Goal: Information Seeking & Learning: Learn about a topic

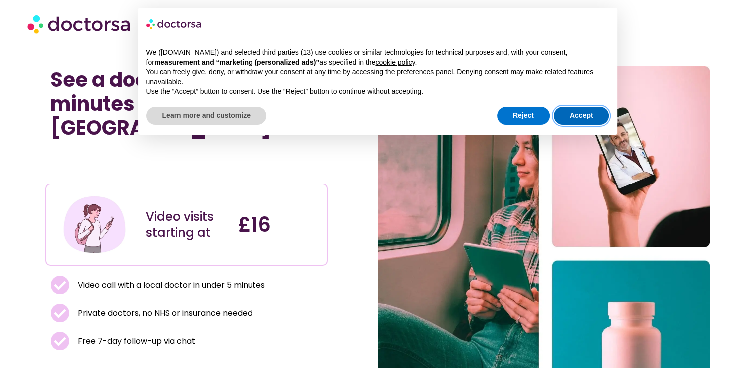
click at [596, 120] on button "Accept" at bounding box center [581, 116] width 55 height 18
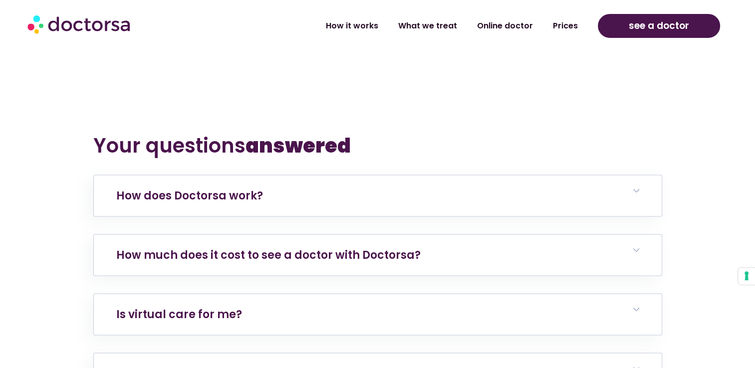
scroll to position [1931, 0]
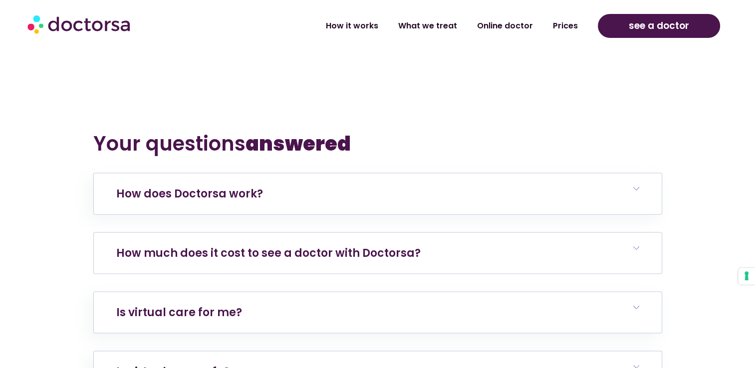
click at [269, 246] on link "How much does it cost to see a doctor with Doctorsa?" at bounding box center [268, 253] width 304 height 15
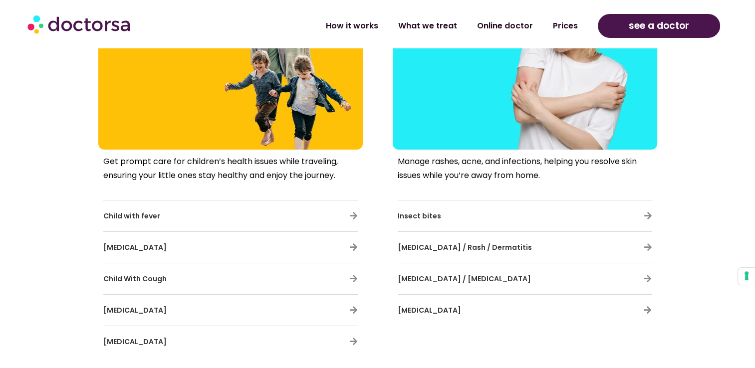
scroll to position [3393, 0]
click at [428, 242] on span "[MEDICAL_DATA] / Rash / Dermatitis" at bounding box center [465, 247] width 134 height 10
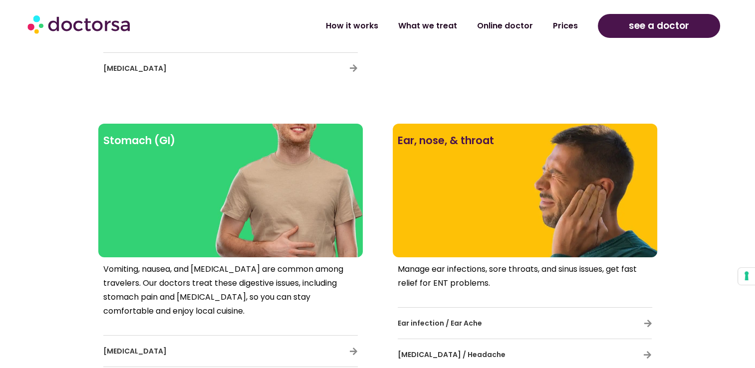
scroll to position [3679, 0]
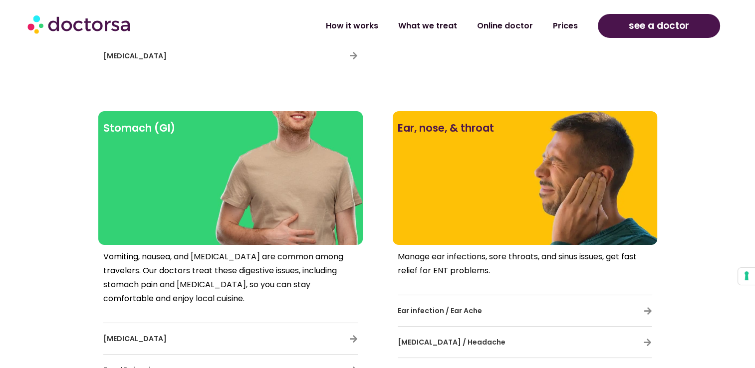
click at [289, 245] on div "Vomiting, nausea, and diarrhea are common among travelers. Our doctors treat th…" at bounding box center [230, 349] width 265 height 209
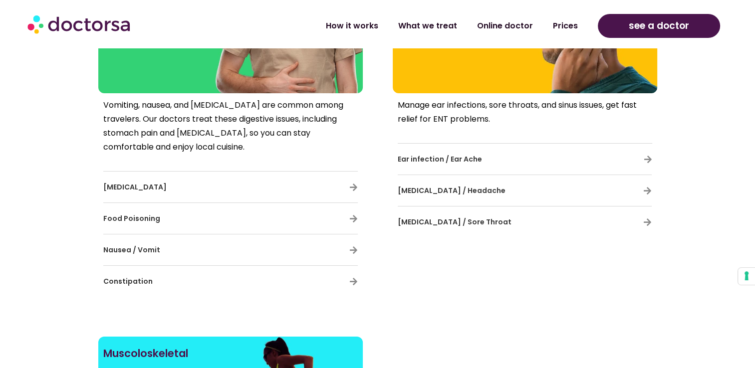
scroll to position [3790, 0]
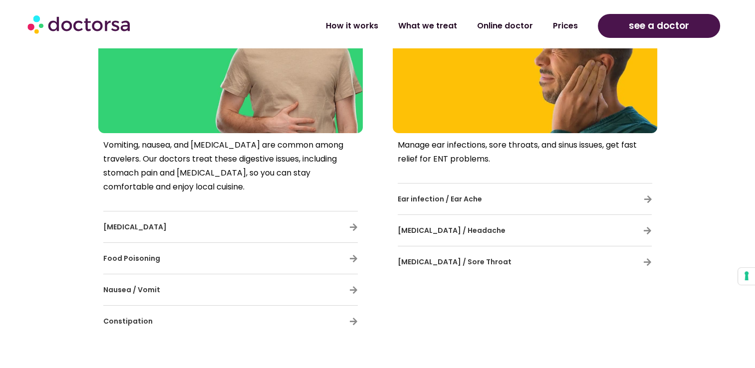
click at [279, 243] on div "Food Poisoning" at bounding box center [230, 258] width 255 height 31
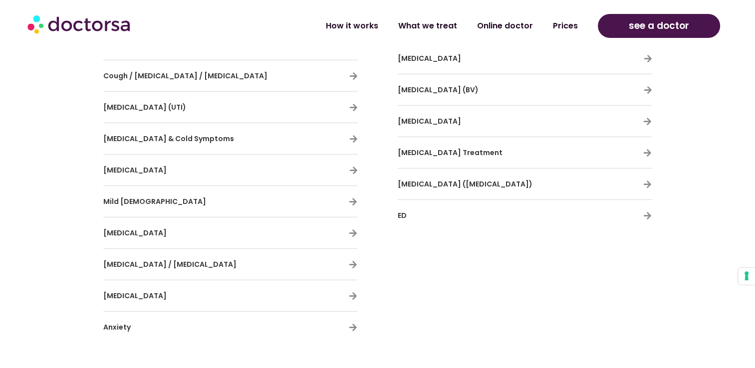
scroll to position [3025, 0]
click at [140, 198] on link "Mild [DEMOGRAPHIC_DATA]" at bounding box center [154, 203] width 103 height 10
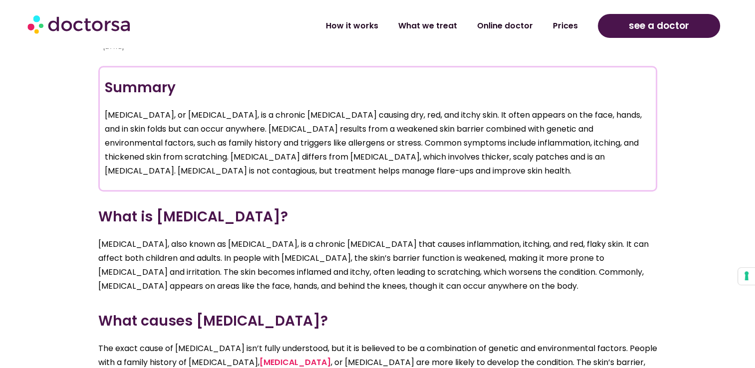
scroll to position [771, 0]
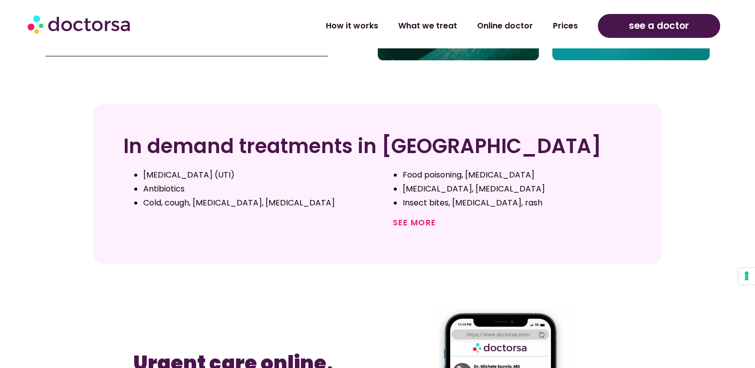
scroll to position [383, 0]
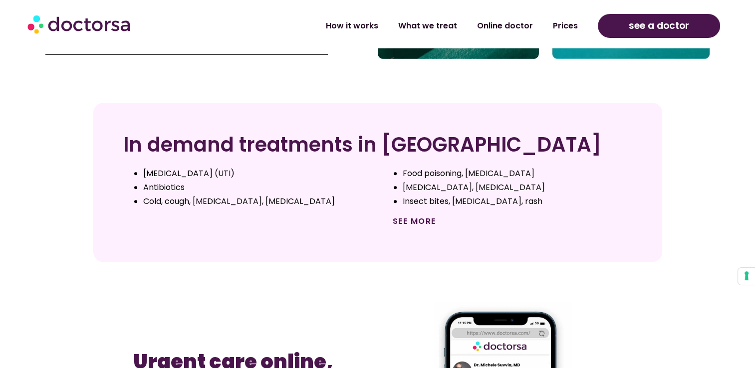
click at [412, 217] on link "See more" at bounding box center [414, 221] width 43 height 11
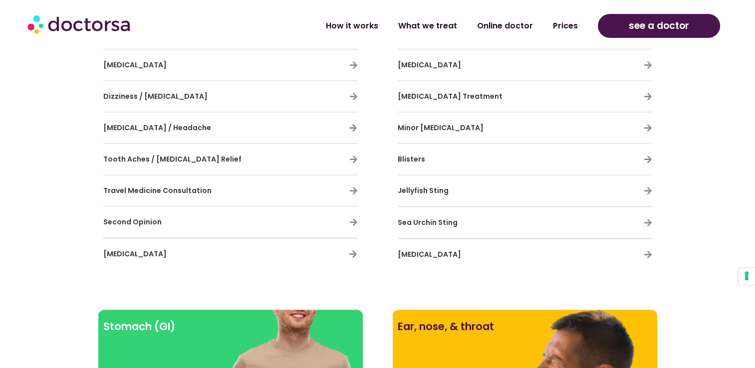
scroll to position [938, 0]
